Goal: Transaction & Acquisition: Purchase product/service

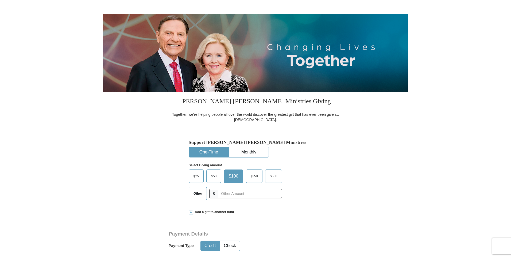
scroll to position [53, 0]
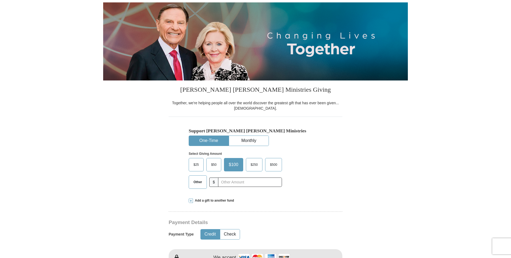
click at [218, 166] on span "$50" at bounding box center [214, 165] width 11 height 8
click at [0, 0] on input "$50" at bounding box center [0, 0] width 0 height 0
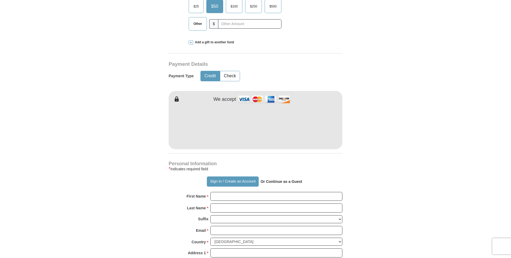
scroll to position [214, 0]
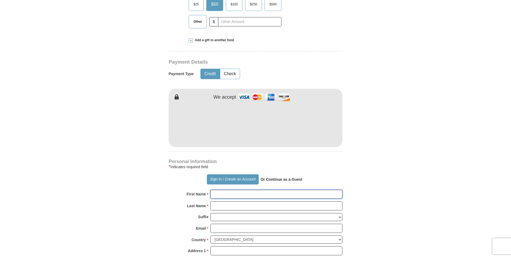
click at [228, 195] on input "First Name *" at bounding box center [276, 194] width 132 height 9
type input "[PERSON_NAME]"
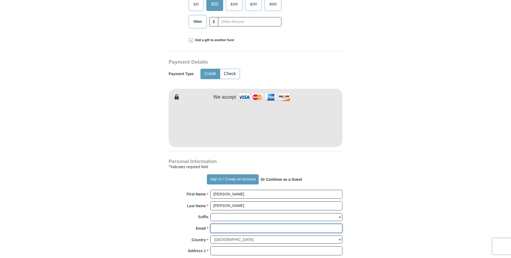
type input "[EMAIL_ADDRESS][DOMAIN_NAME]"
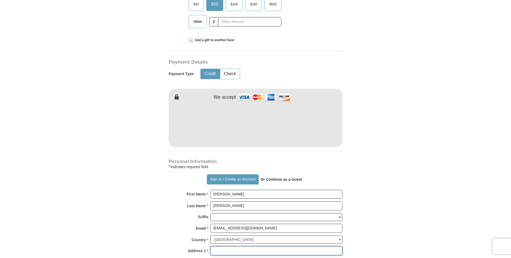
type input "[STREET_ADDRESS][PERSON_NAME]"
type input "[GEOGRAPHIC_DATA]"
type input "43081"
type input "6144404219"
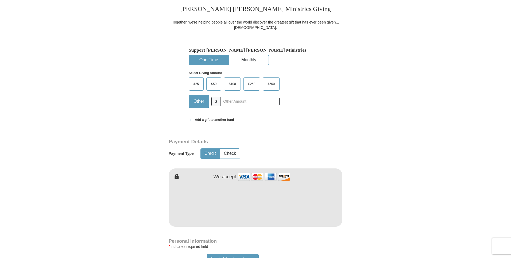
scroll to position [134, 0]
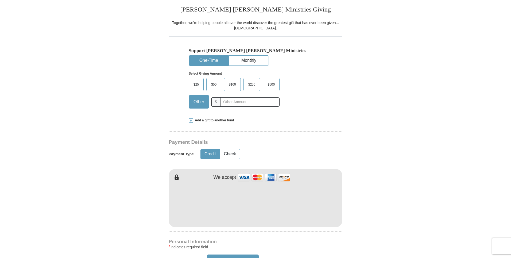
drag, startPoint x: 219, startPoint y: 87, endPoint x: 256, endPoint y: 109, distance: 43.5
click at [219, 86] on span "$50" at bounding box center [214, 85] width 11 height 8
click at [0, 0] on input "$50" at bounding box center [0, 0] width 0 height 0
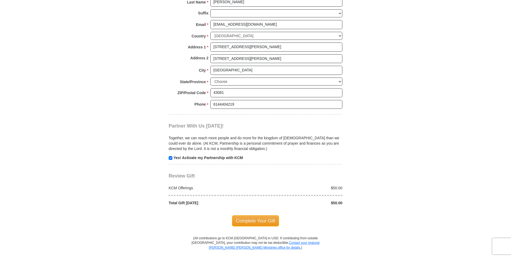
scroll to position [455, 0]
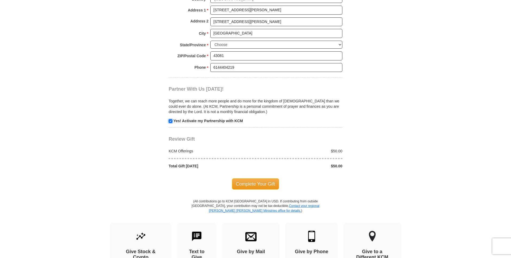
click at [171, 121] on input "checkbox" at bounding box center [171, 121] width 4 height 4
checkbox input "false"
click at [252, 186] on span "Complete Your Gift" at bounding box center [255, 183] width 47 height 11
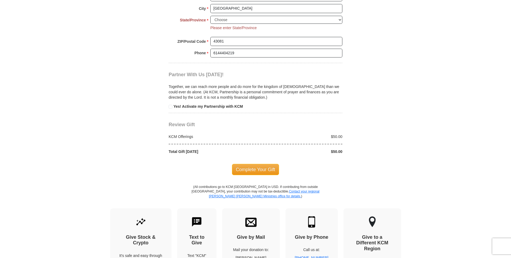
scroll to position [490, 0]
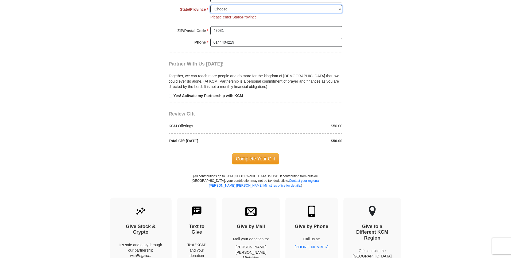
click at [340, 9] on select "Choose [US_STATE] [US_STATE] [US_STATE] [US_STATE] [US_STATE] Armed Forces Amer…" at bounding box center [276, 9] width 132 height 8
select select "OH"
click at [210, 5] on select "Choose [US_STATE] [US_STATE] [US_STATE] [US_STATE] [US_STATE] Armed Forces Amer…" at bounding box center [276, 9] width 132 height 8
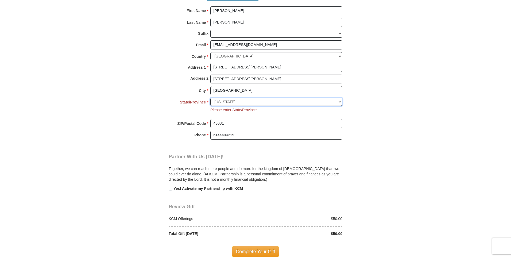
scroll to position [383, 0]
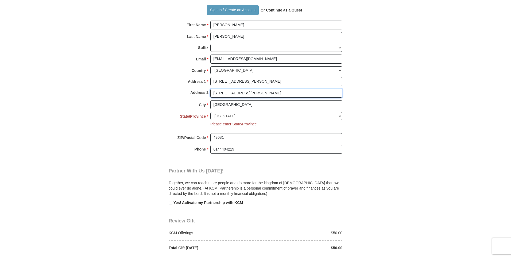
click at [253, 94] on input "[STREET_ADDRESS][PERSON_NAME]" at bounding box center [276, 93] width 132 height 9
type input "5"
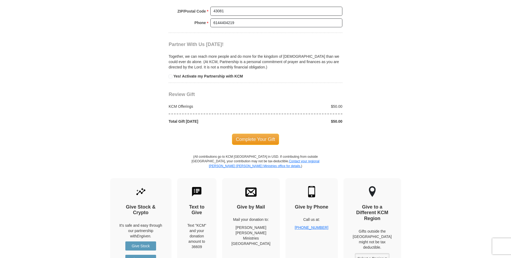
scroll to position [544, 0]
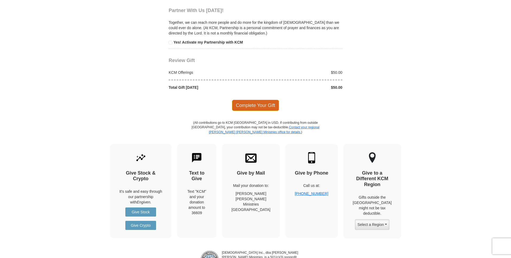
click at [251, 104] on span "Complete Your Gift" at bounding box center [255, 105] width 47 height 11
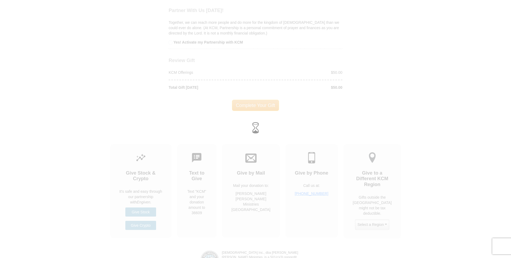
scroll to position [533, 0]
